Goal: Task Accomplishment & Management: Complete application form

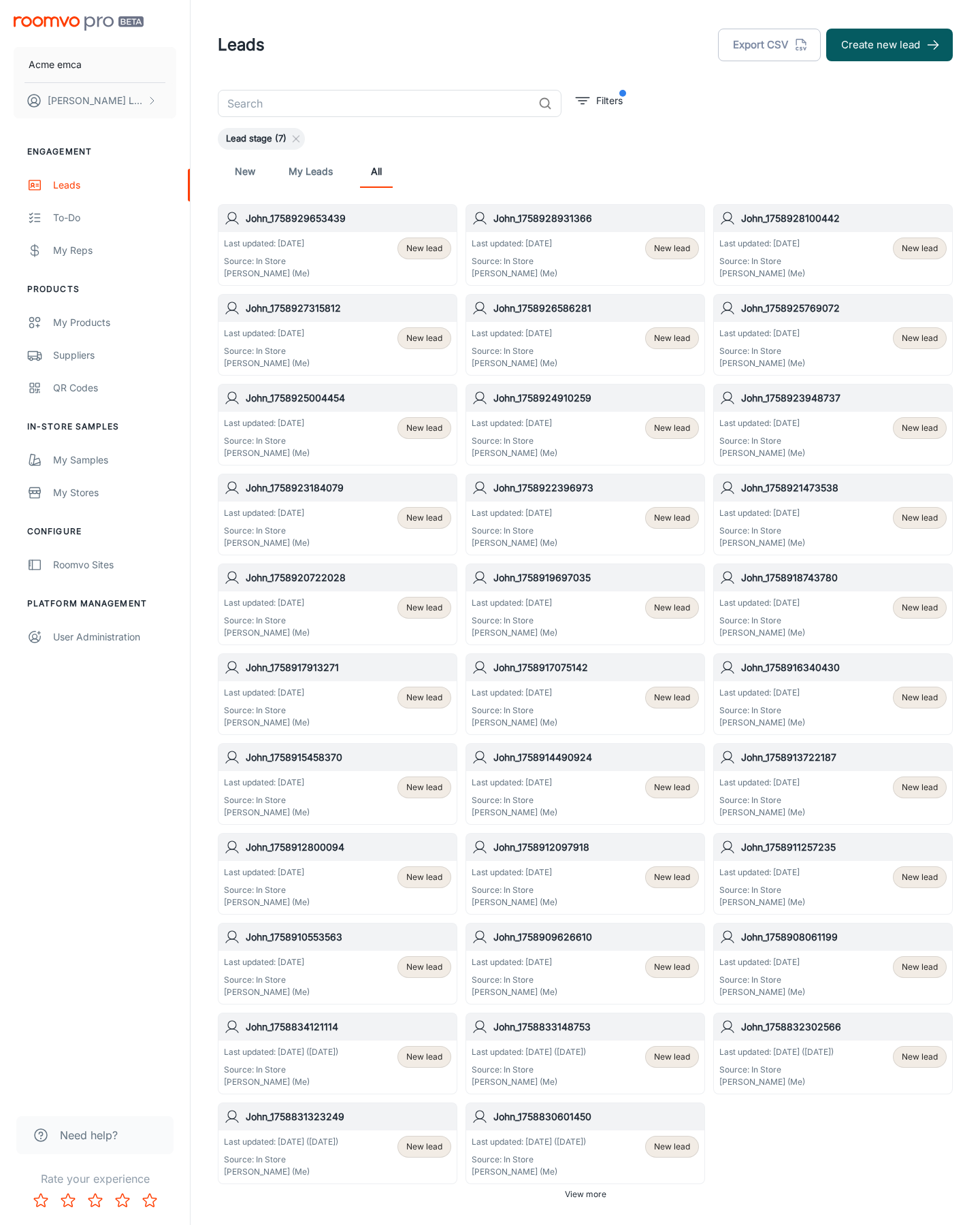
click at [890, 45] on button "Create new lead" at bounding box center [889, 44] width 126 height 33
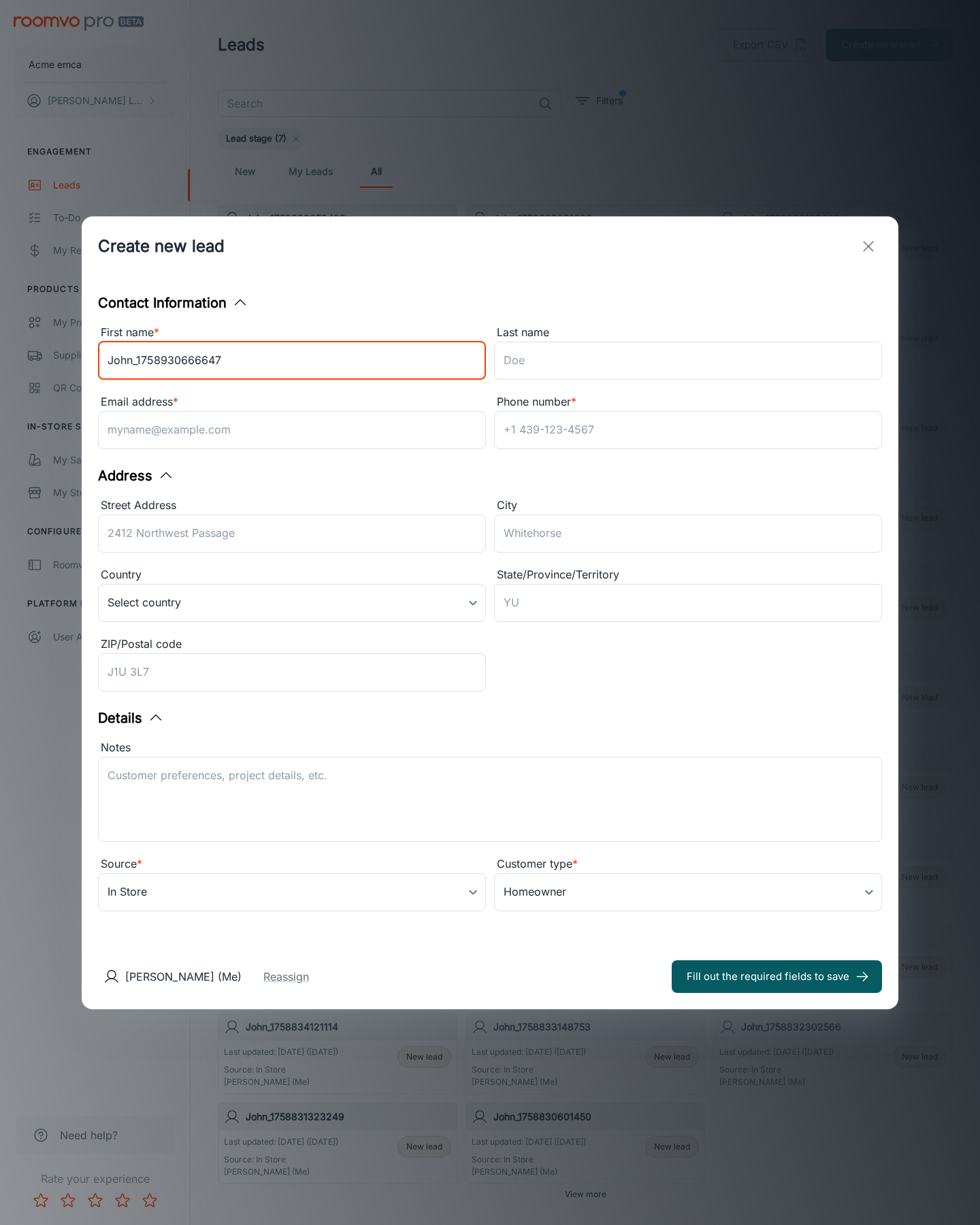
type input "John_1758930666647"
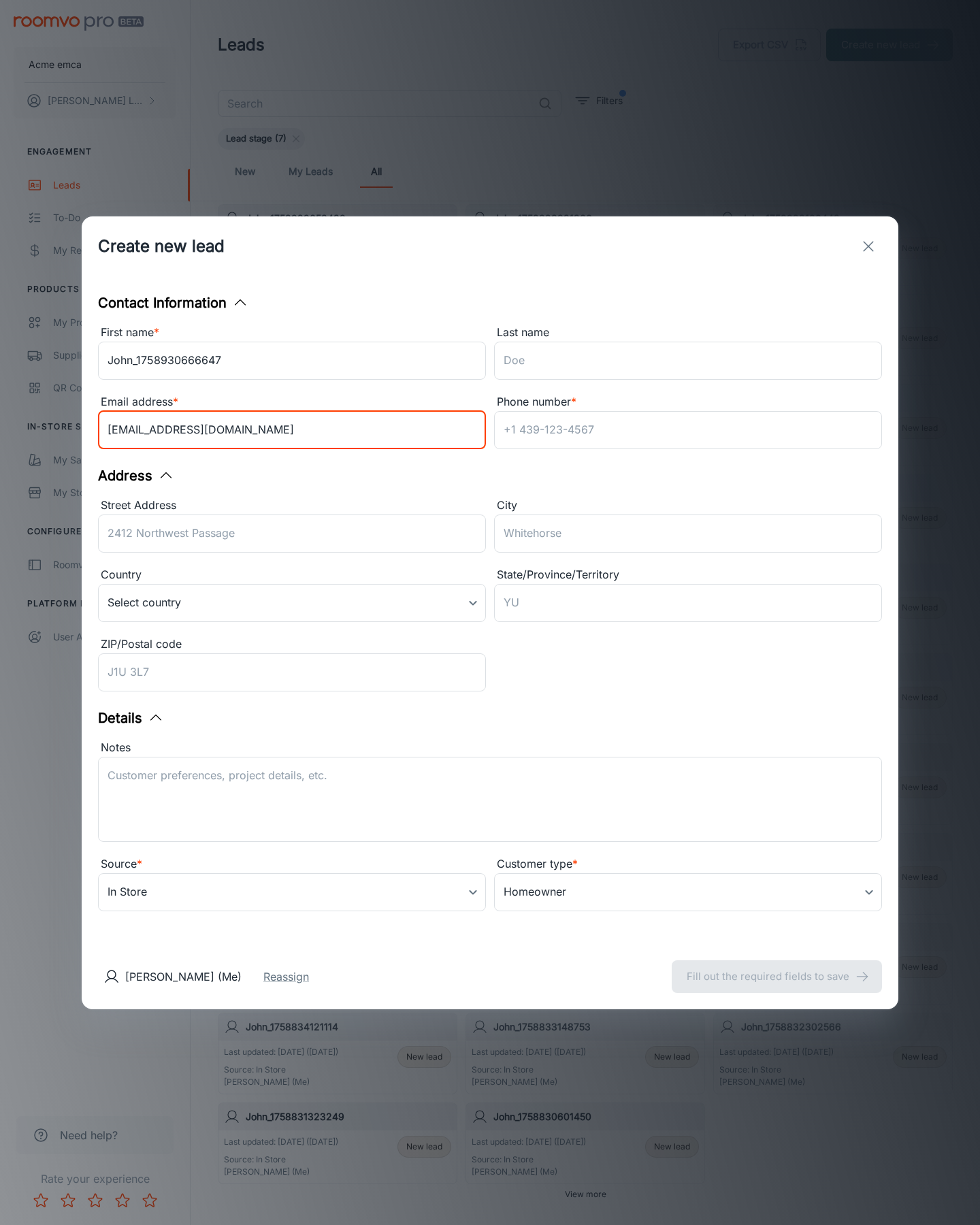
type input "[EMAIL_ADDRESS][DOMAIN_NAME]"
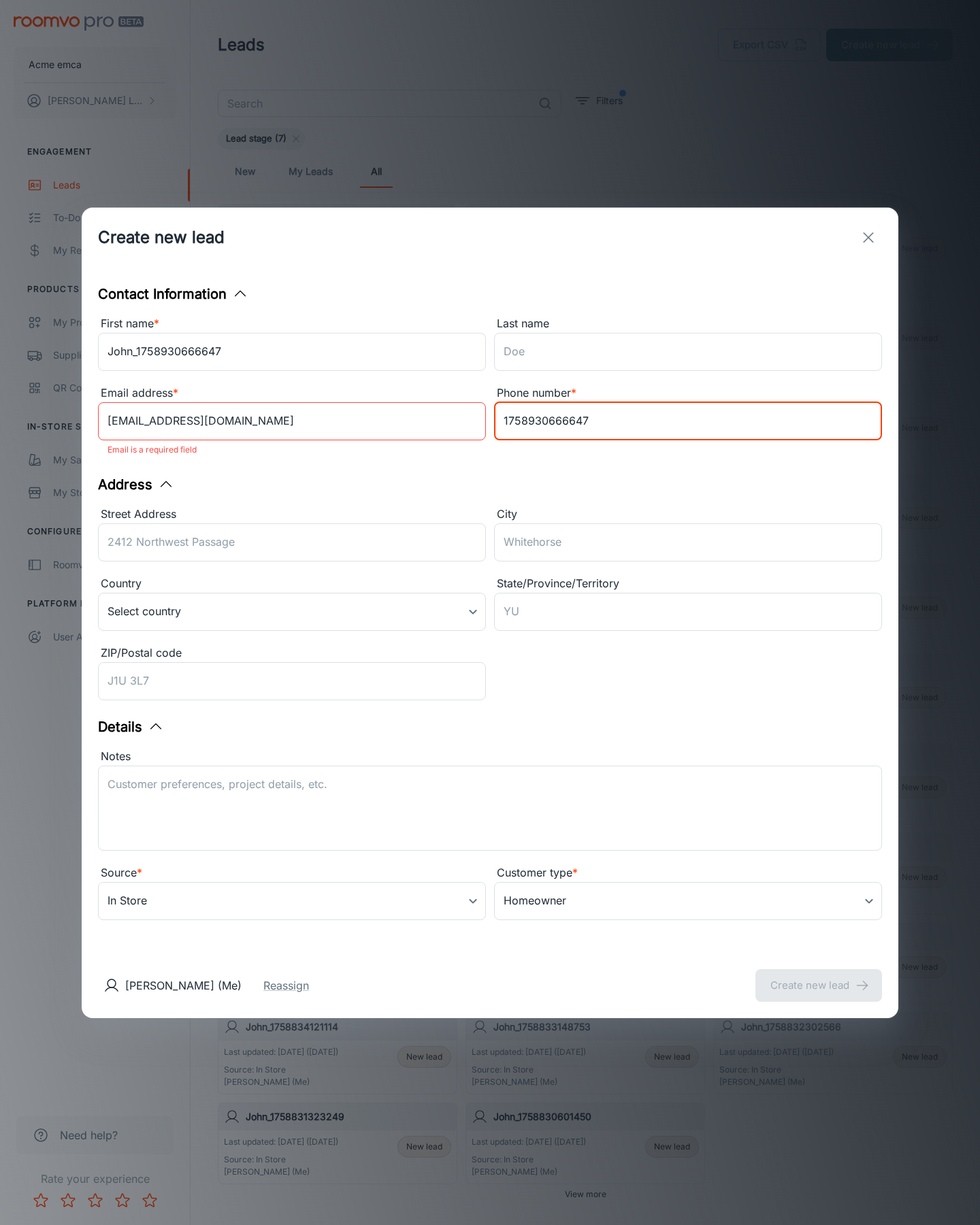
type input "1758930666647"
click at [819, 976] on button "Create new lead" at bounding box center [818, 985] width 126 height 33
